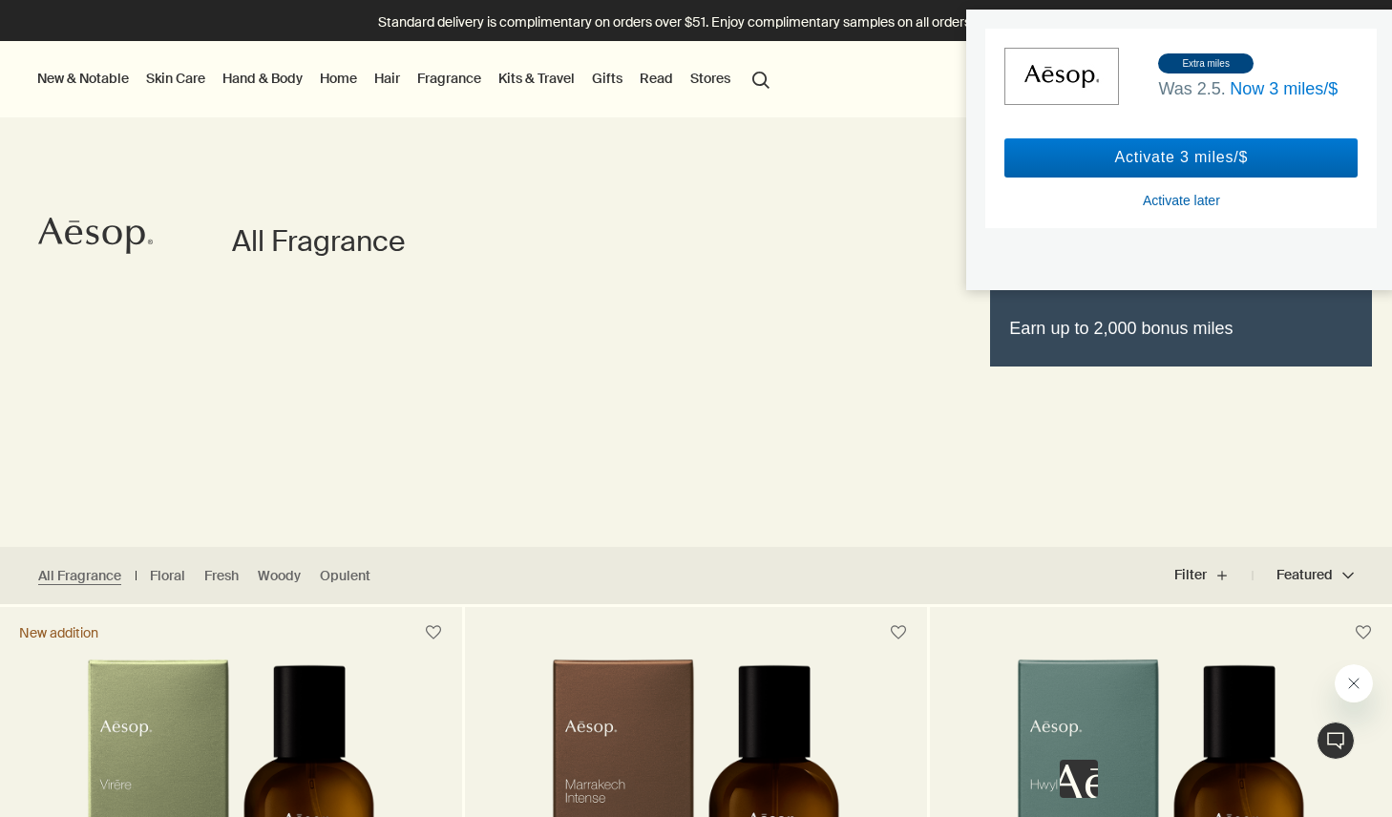
click at [1213, 199] on div "Activate later" at bounding box center [1180, 200] width 77 height 17
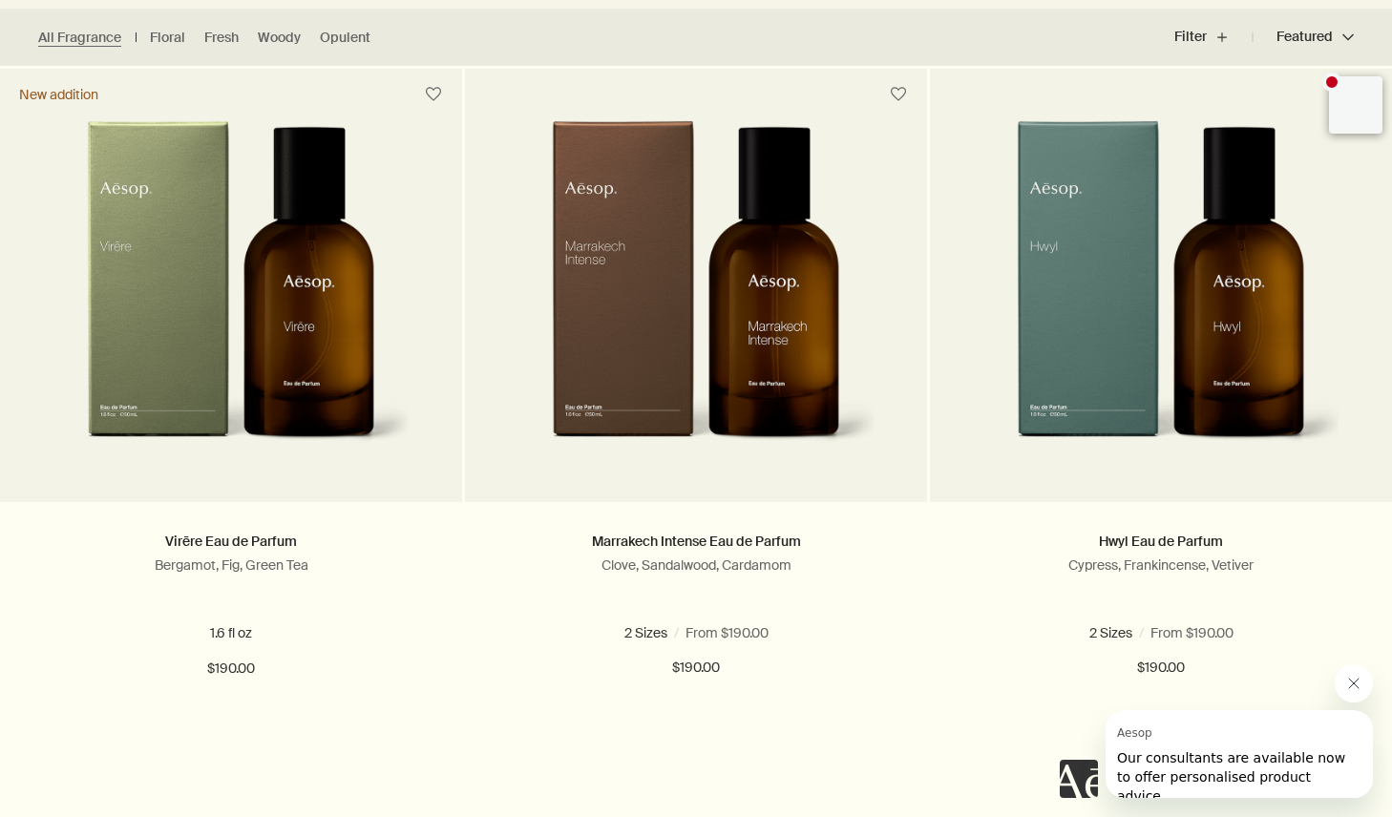
scroll to position [539, 0]
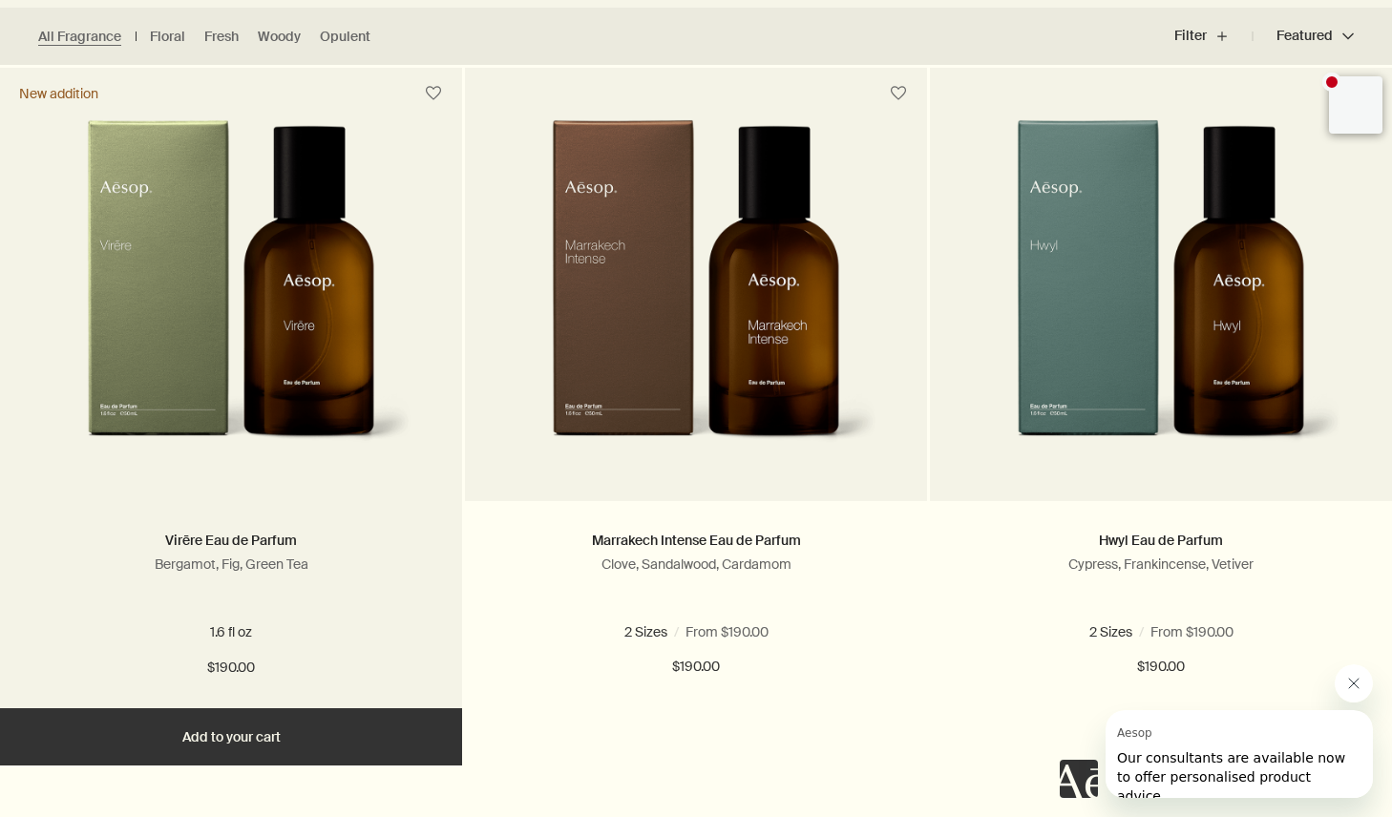
click at [279, 349] on img at bounding box center [231, 295] width 362 height 353
